Goal: Information Seeking & Learning: Understand process/instructions

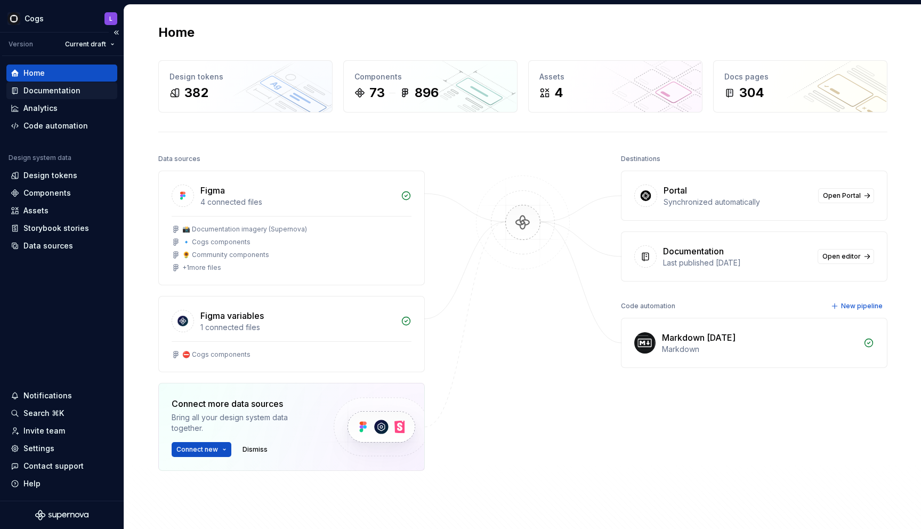
click at [33, 87] on div "Documentation" at bounding box center [51, 90] width 57 height 11
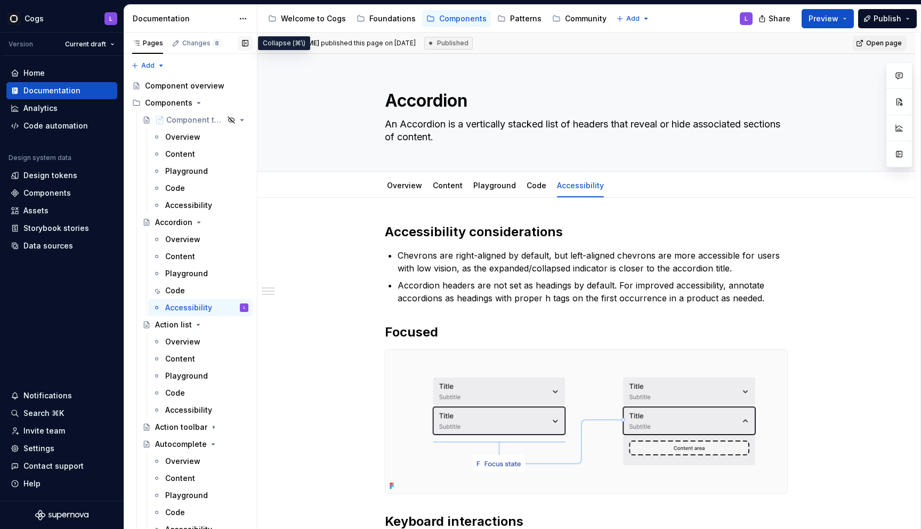
click at [250, 46] on button "button" at bounding box center [245, 43] width 15 height 15
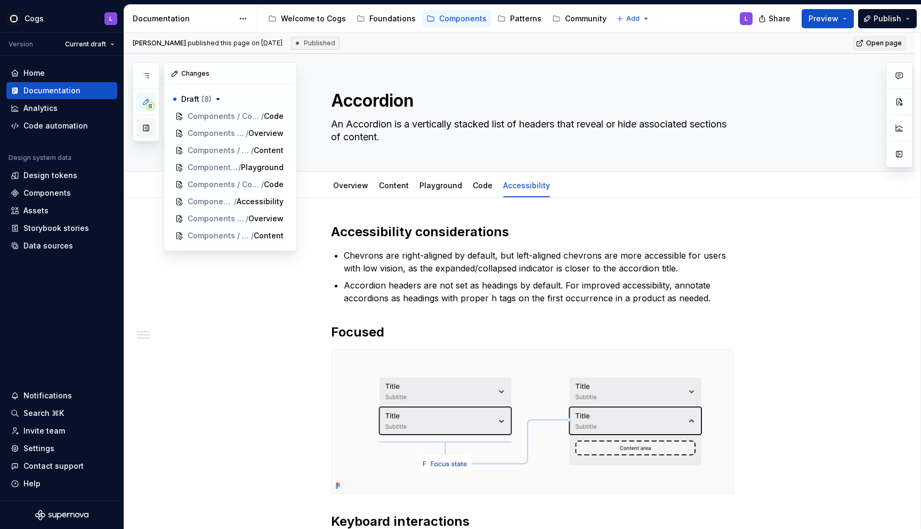
click at [147, 129] on button "button" at bounding box center [146, 127] width 19 height 19
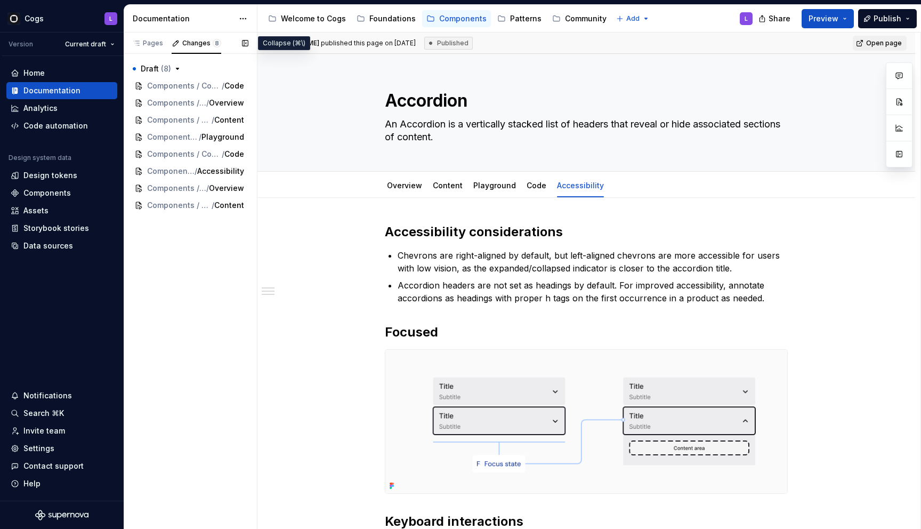
type textarea "*"
